Goal: Task Accomplishment & Management: Use online tool/utility

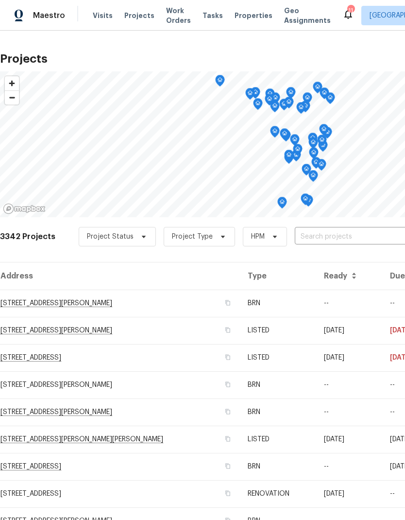
click at [307, 234] on input "text" at bounding box center [350, 236] width 111 height 15
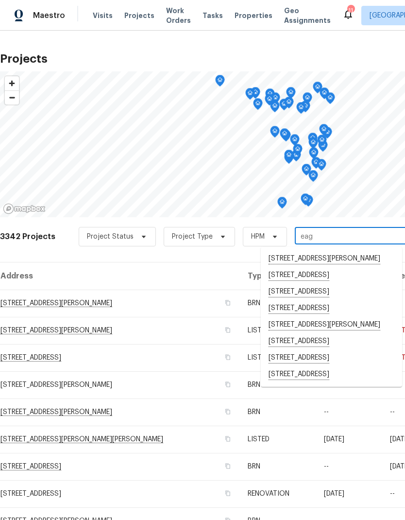
type input "eagl"
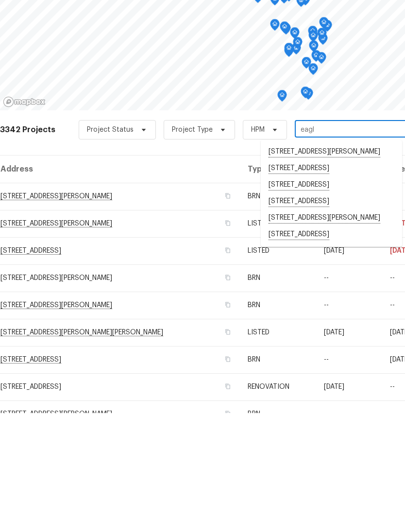
click at [293, 333] on li "[STREET_ADDRESS]" at bounding box center [331, 341] width 141 height 17
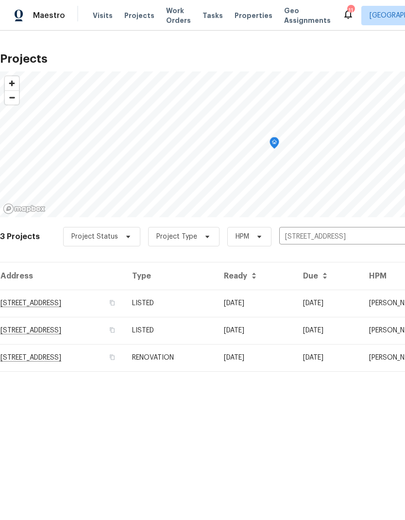
click at [39, 306] on td "[STREET_ADDRESS]" at bounding box center [62, 302] width 124 height 27
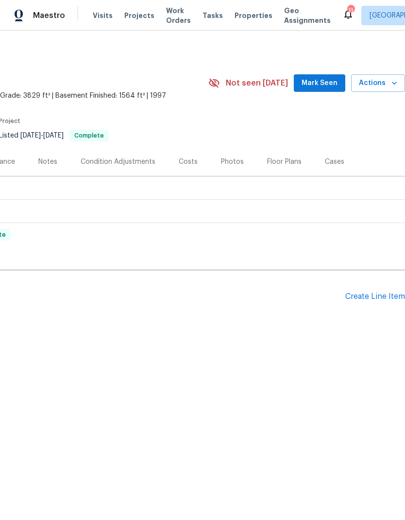
scroll to position [0, 144]
click at [385, 80] on span "Actions" at bounding box center [378, 83] width 38 height 12
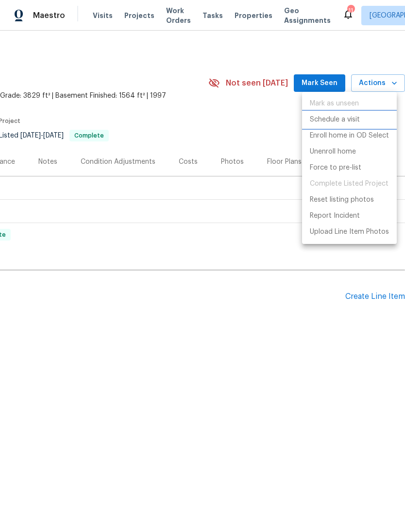
click at [327, 121] on p "Schedule a visit" at bounding box center [335, 120] width 50 height 10
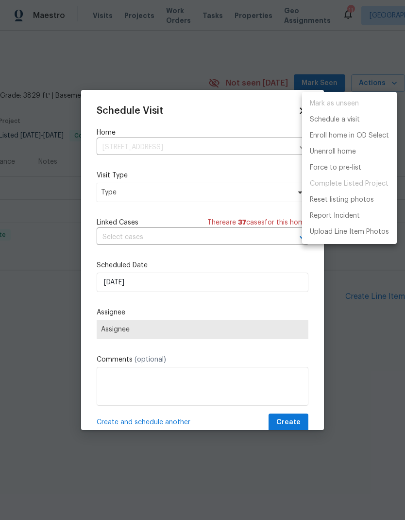
click at [117, 190] on div at bounding box center [202, 260] width 405 height 520
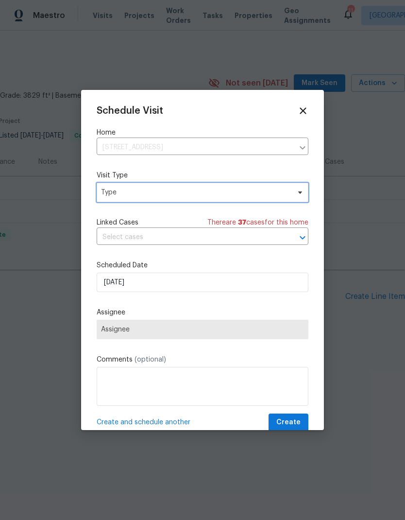
click at [109, 192] on span "Type" at bounding box center [195, 192] width 189 height 10
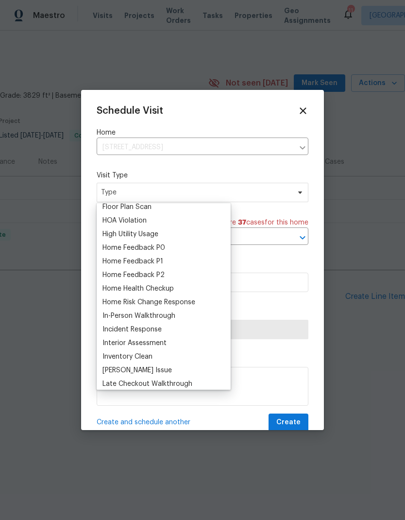
scroll to position [264, 0]
click at [119, 290] on div "Home Health Checkup" at bounding box center [137, 288] width 71 height 10
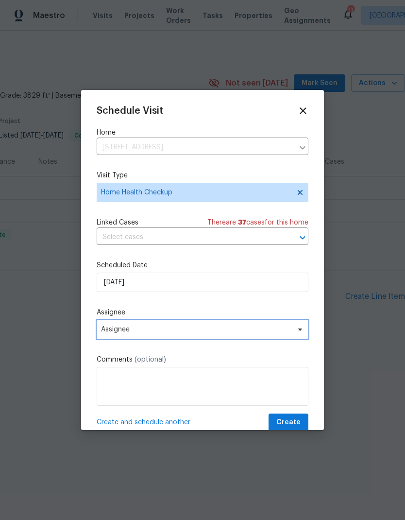
click at [109, 331] on span "Assignee" at bounding box center [196, 329] width 190 height 8
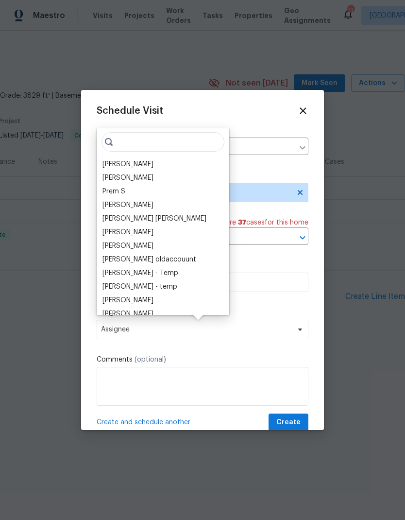
click at [108, 166] on div "[PERSON_NAME]" at bounding box center [127, 164] width 51 height 10
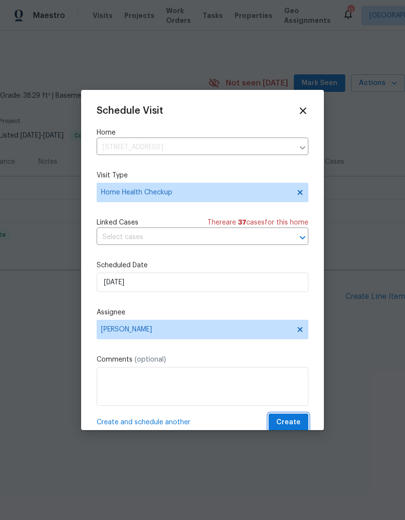
click at [285, 423] on span "Create" at bounding box center [288, 422] width 24 height 12
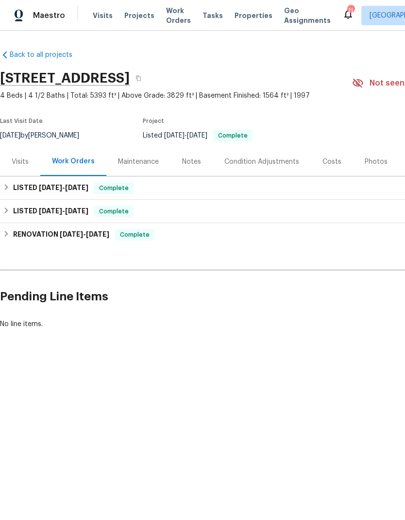
scroll to position [0, 0]
